Goal: Information Seeking & Learning: Learn about a topic

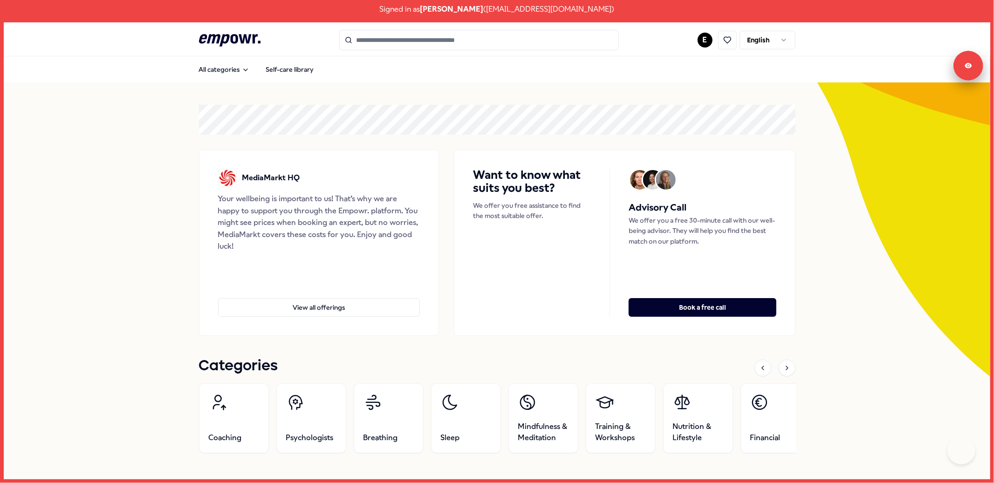
click at [699, 38] on html "Signed in as [PERSON_NAME] ( [EMAIL_ADDRESS][DOMAIN_NAME] ) .empowr-logo_svg__c…" at bounding box center [497, 241] width 994 height 483
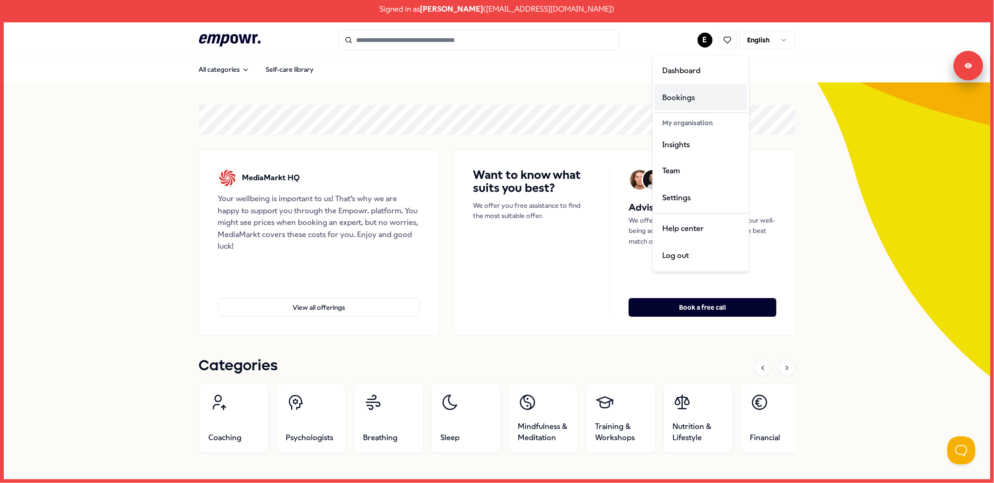
click at [693, 101] on div "Bookings" at bounding box center [701, 97] width 92 height 27
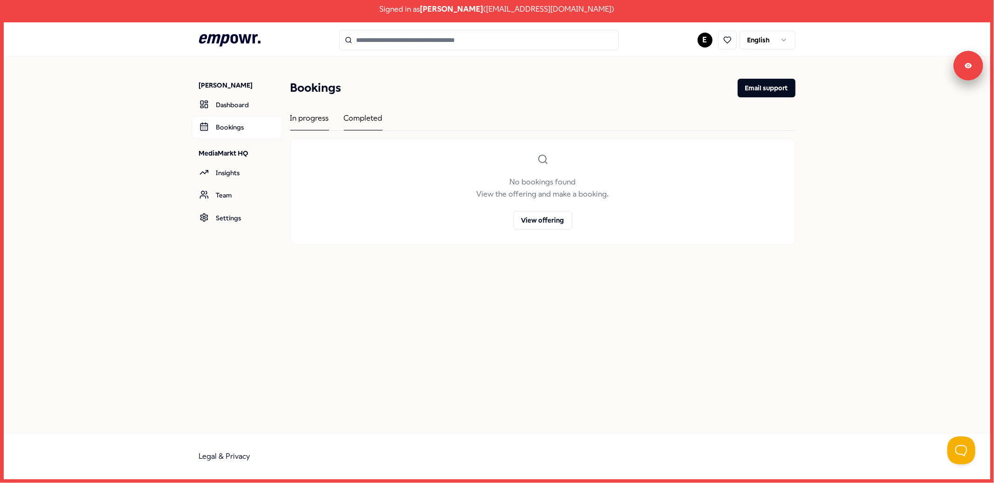
click at [358, 123] on div "Completed" at bounding box center [363, 121] width 39 height 18
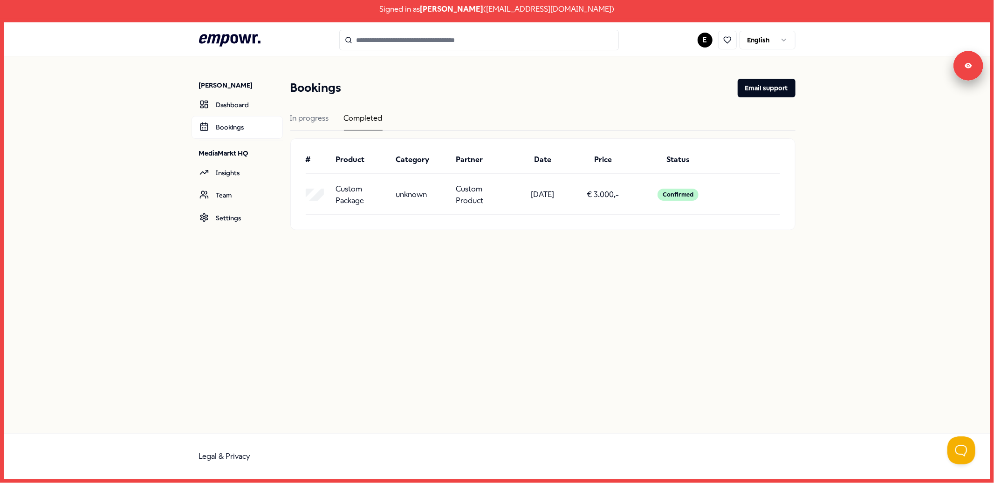
click at [697, 37] on html "Signed in as [PERSON_NAME] ( [EMAIL_ADDRESS][DOMAIN_NAME] ) .empowr-logo_svg__c…" at bounding box center [497, 241] width 994 height 483
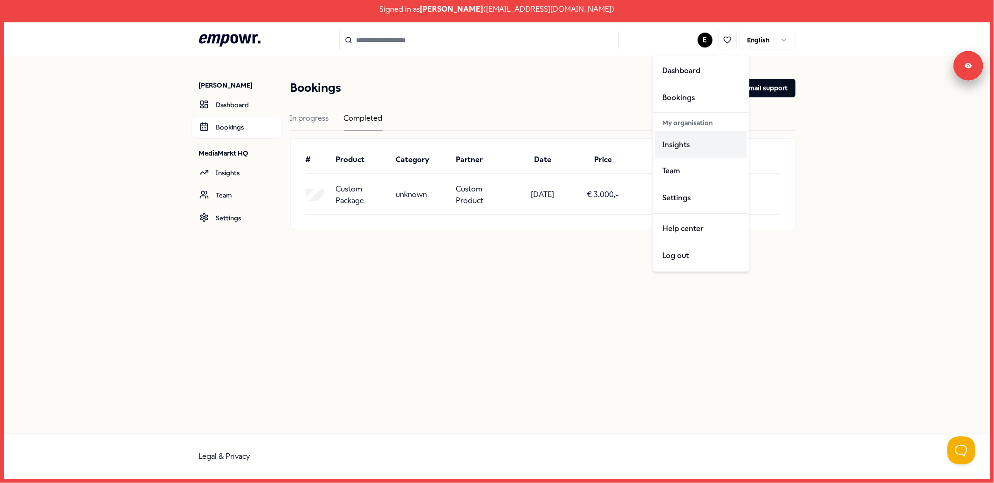
click at [693, 143] on div "Insights" at bounding box center [701, 144] width 92 height 27
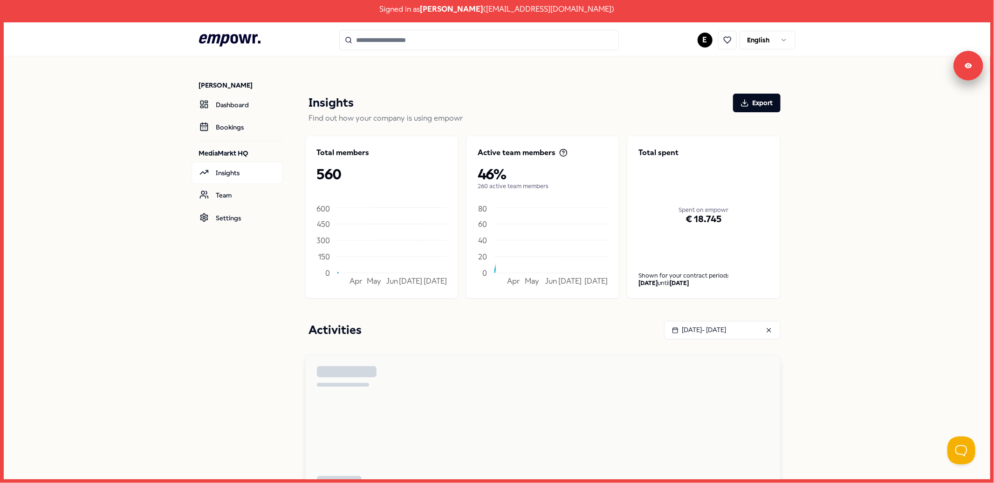
click at [763, 44] on html "Signed in as [PERSON_NAME] ( [EMAIL_ADDRESS][DOMAIN_NAME] ) .empowr-logo_svg__c…" at bounding box center [497, 241] width 994 height 483
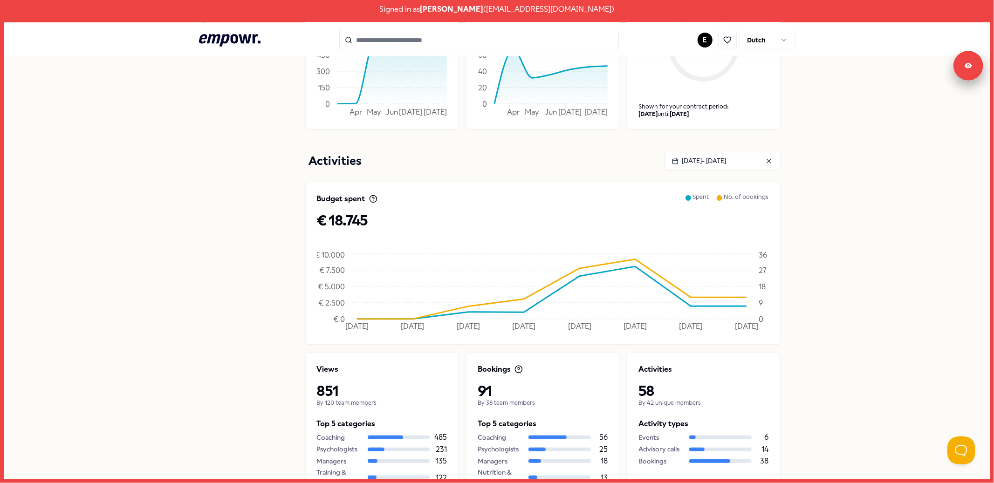
scroll to position [78, 0]
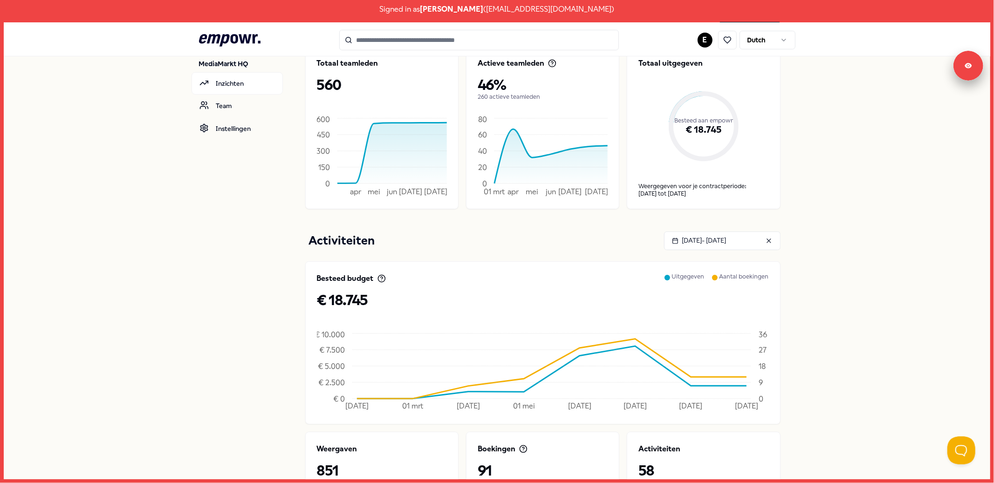
scroll to position [295, 0]
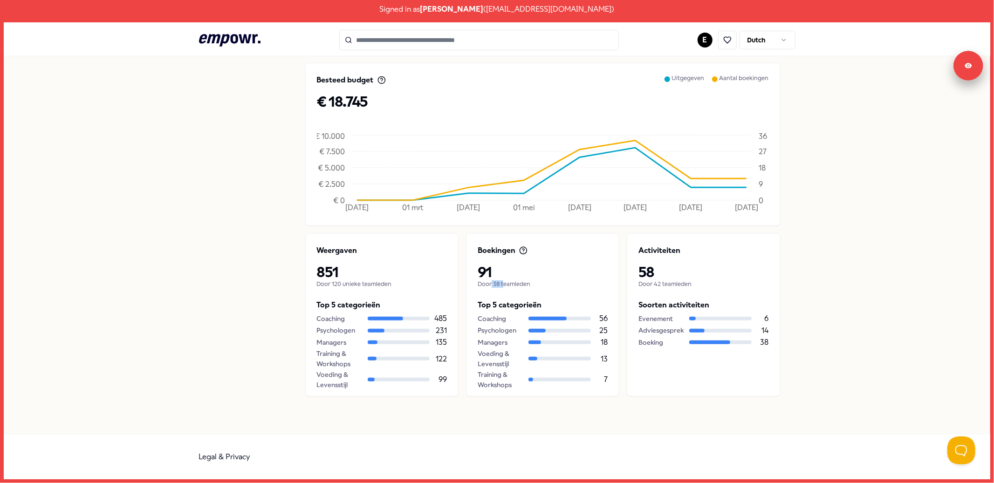
drag, startPoint x: 488, startPoint y: 276, endPoint x: 501, endPoint y: 277, distance: 13.1
click at [501, 281] on p "Door 38 teamleden" at bounding box center [543, 284] width 130 height 7
click at [509, 288] on div "Boekingen 91 Door 38 teamleden Top 5 categorieën Coaching 56 Psychologen 25 Man…" at bounding box center [542, 315] width 153 height 163
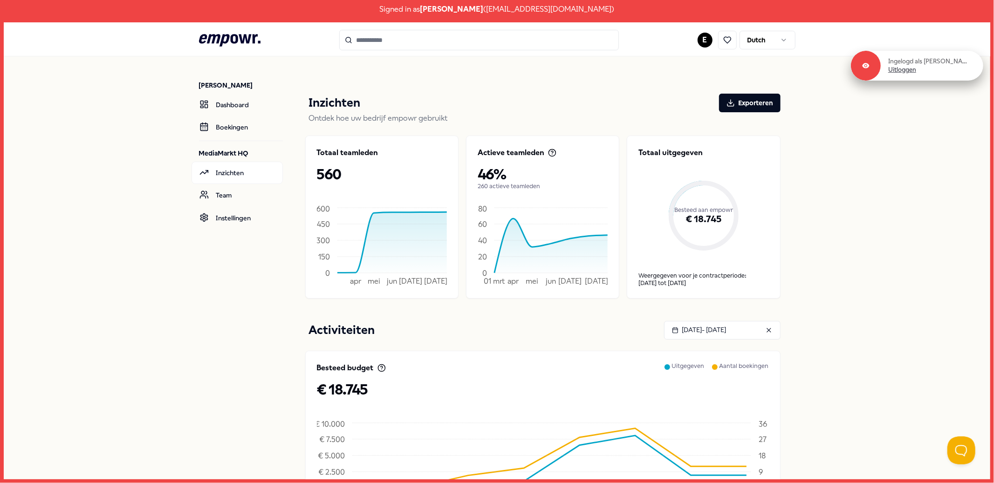
click at [915, 71] on link "Uitloggen" at bounding box center [902, 70] width 28 height 8
